Goal: Task Accomplishment & Management: Manage account settings

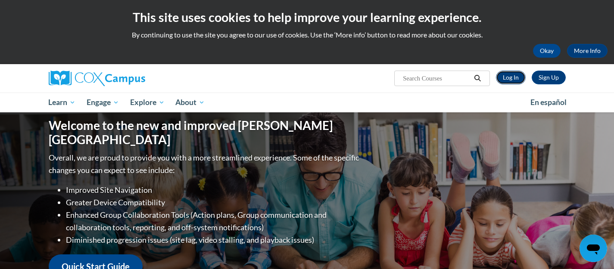
click at [514, 79] on link "Log In" at bounding box center [511, 78] width 30 height 14
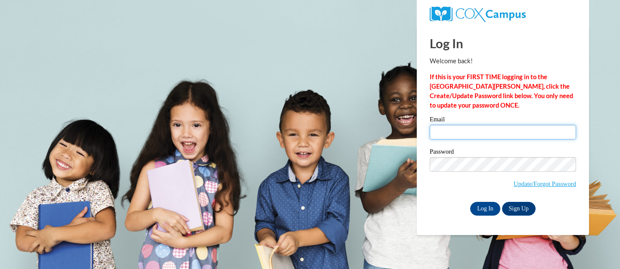
click at [472, 130] on input "Email" at bounding box center [503, 132] width 146 height 15
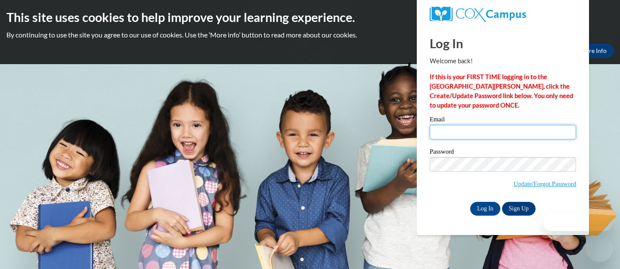
type input "kcanady@mountvernonschool.org"
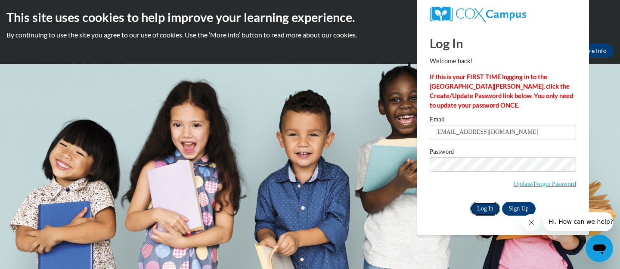
click at [489, 210] on input "Log In" at bounding box center [485, 209] width 30 height 14
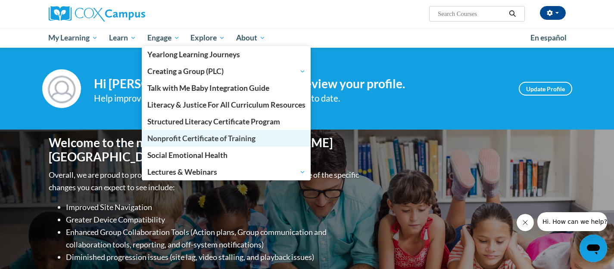
scroll to position [61, 0]
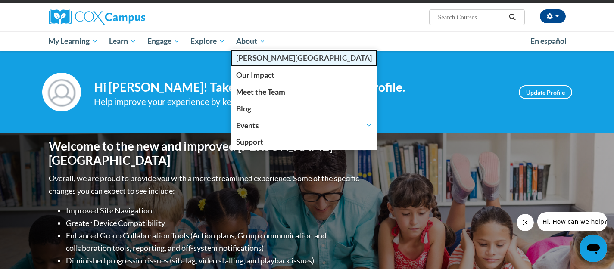
click at [249, 57] on span "[PERSON_NAME][GEOGRAPHIC_DATA]" at bounding box center [304, 57] width 136 height 9
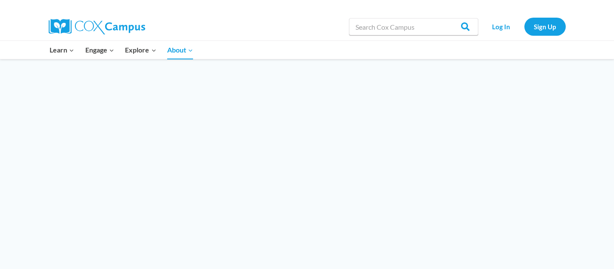
scroll to position [813, 0]
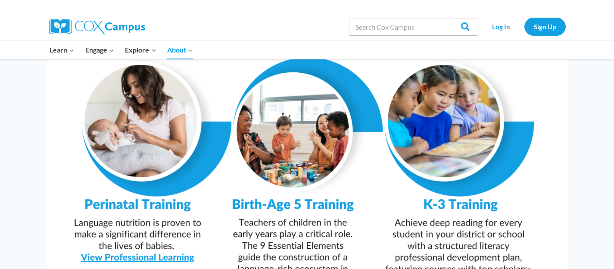
click at [258, 178] on img at bounding box center [307, 156] width 521 height 368
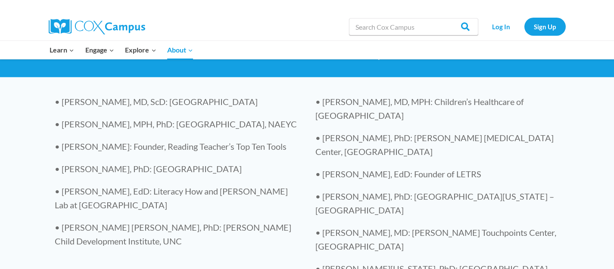
scroll to position [1877, 0]
